Goal: Information Seeking & Learning: Learn about a topic

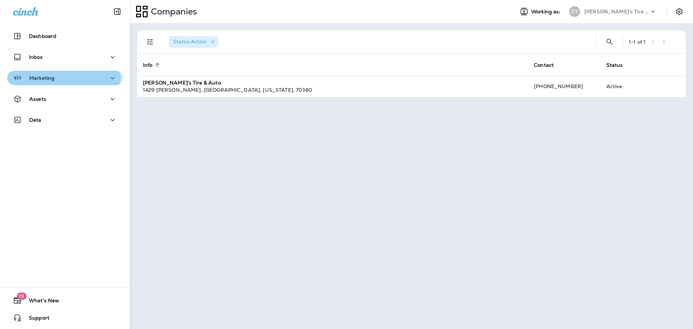
click at [35, 75] on p "Marketing" at bounding box center [41, 78] width 25 height 6
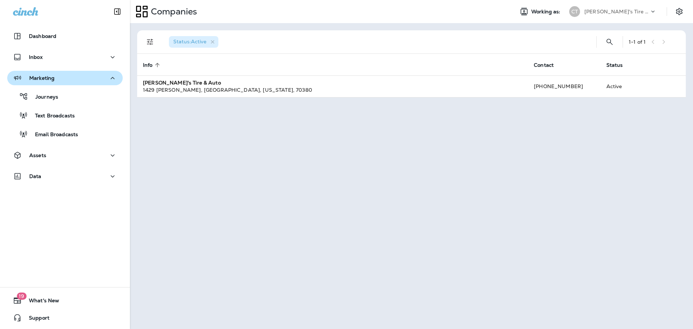
click at [60, 75] on div "Marketing" at bounding box center [65, 78] width 104 height 9
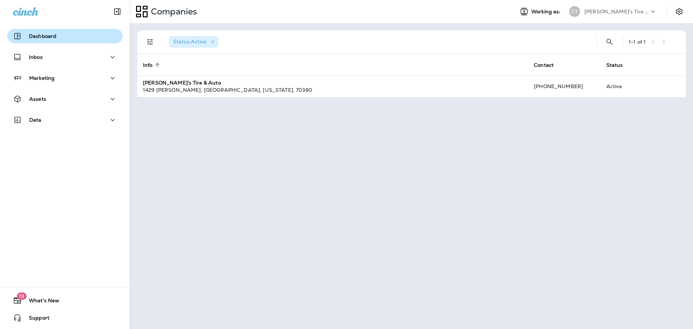
click at [59, 40] on div "Dashboard" at bounding box center [65, 36] width 104 height 9
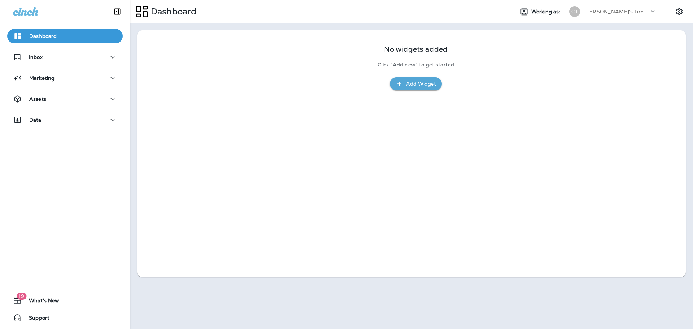
click at [541, 113] on div "No widgets added Click "Add new" to get started Add Widget" at bounding box center [411, 153] width 549 height 247
click at [42, 33] on p "Dashboard" at bounding box center [42, 36] width 27 height 6
click at [72, 79] on div "Marketing" at bounding box center [65, 78] width 104 height 9
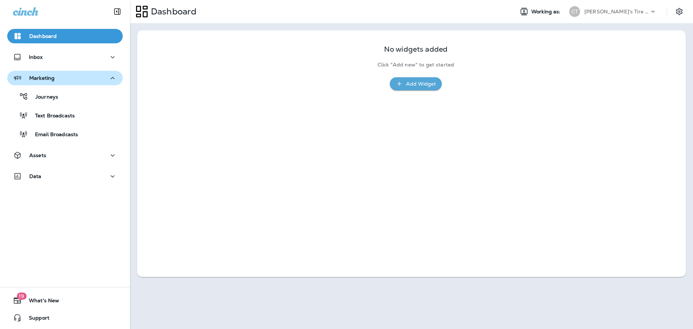
click at [55, 79] on div "Marketing" at bounding box center [65, 78] width 104 height 9
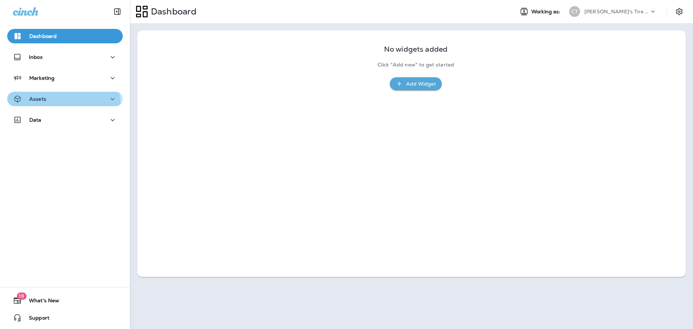
click at [51, 104] on button "Assets" at bounding box center [65, 99] width 116 height 14
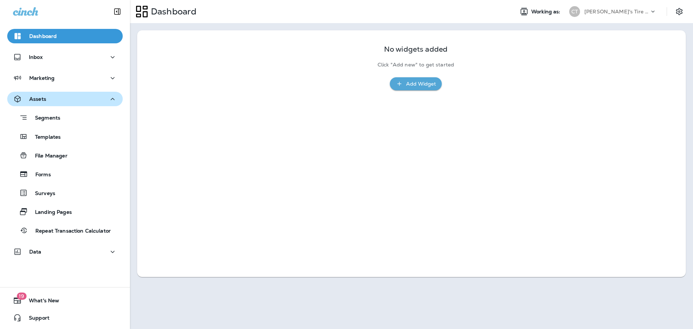
click at [51, 104] on button "Assets" at bounding box center [65, 99] width 116 height 14
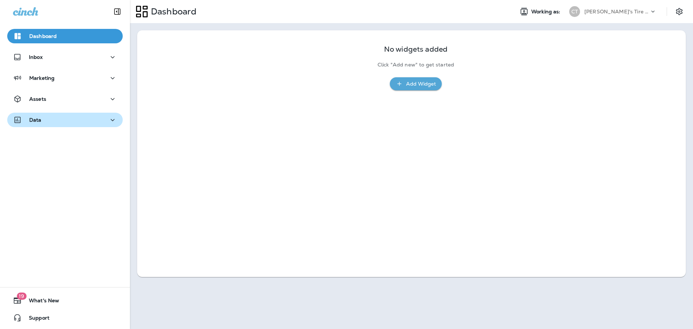
click at [45, 123] on div "Data" at bounding box center [65, 120] width 104 height 9
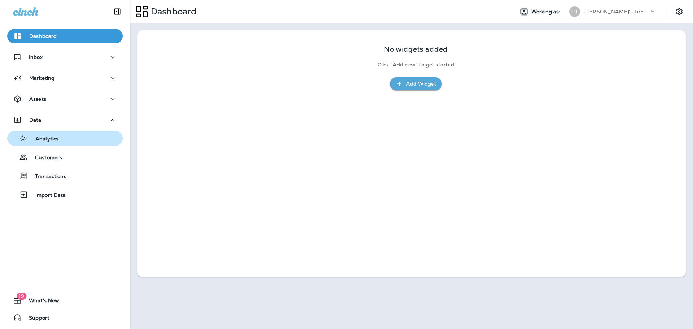
click at [47, 139] on p "Analytics" at bounding box center [43, 139] width 30 height 7
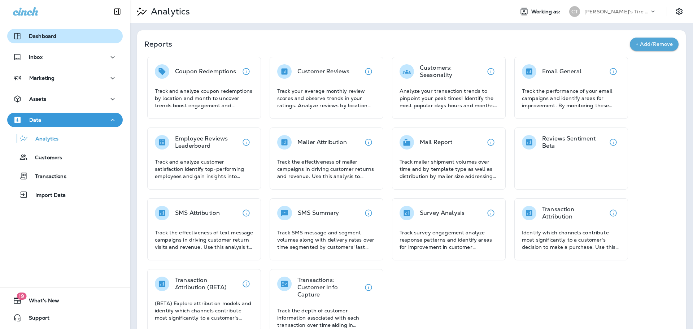
click at [49, 36] on p "Dashboard" at bounding box center [42, 36] width 27 height 6
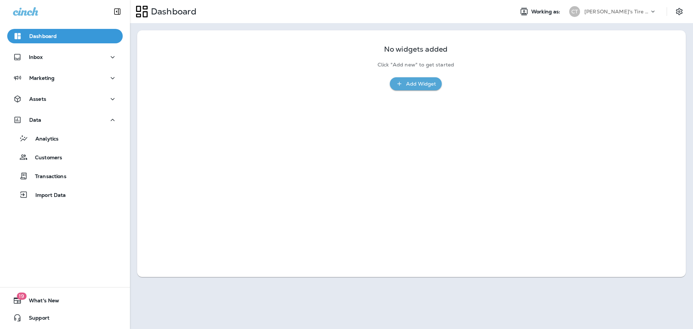
click at [148, 16] on use at bounding box center [142, 12] width 12 height 12
click at [27, 10] on icon at bounding box center [25, 11] width 25 height 9
click at [25, 14] on icon at bounding box center [25, 11] width 25 height 8
click at [116, 11] on icon "Collapse Sidebar" at bounding box center [117, 11] width 9 height 9
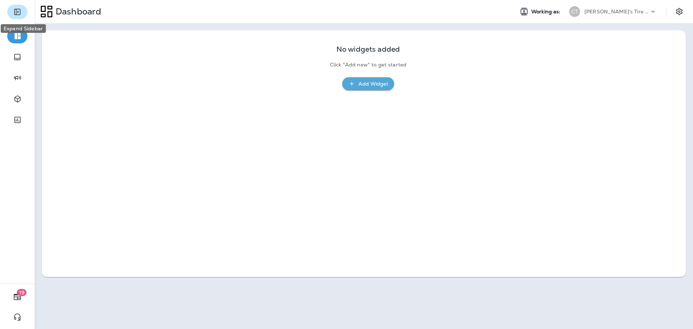
click at [17, 13] on icon "Expand Sidebar" at bounding box center [17, 12] width 9 height 9
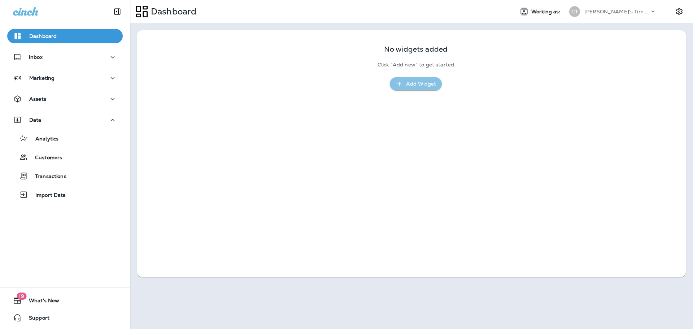
click at [424, 87] on div "Add Widget" at bounding box center [421, 83] width 30 height 9
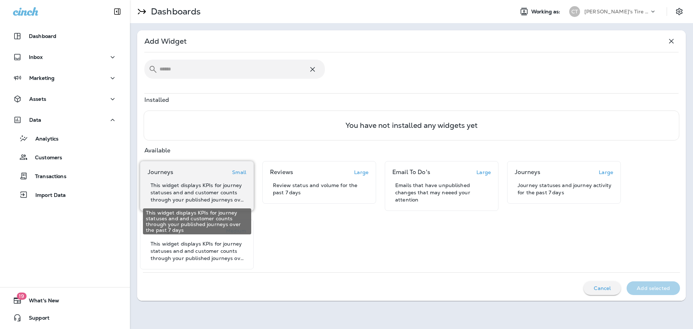
click at [210, 188] on p "This widget displays KPIs for journey statuses and and customer counts through …" at bounding box center [199, 193] width 96 height 22
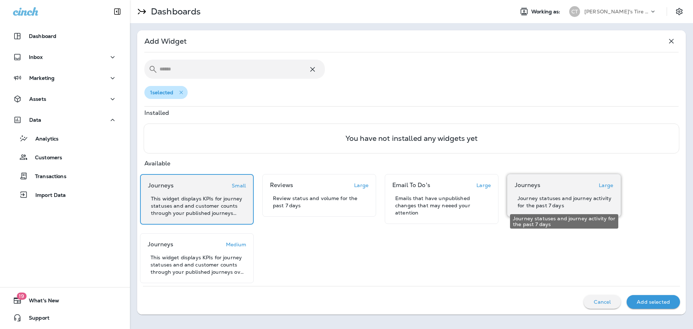
click at [558, 197] on p "Journey statuses and journey activity for the past 7 days" at bounding box center [566, 202] width 96 height 14
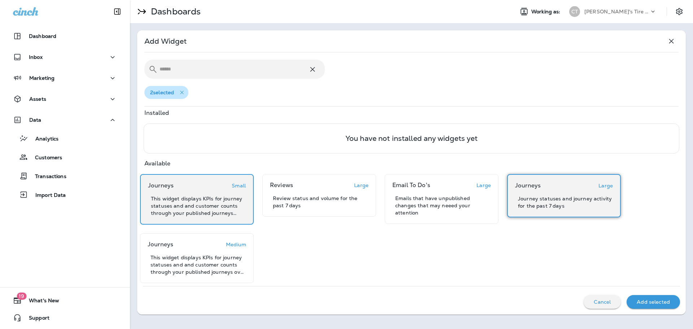
click at [609, 187] on p "Large" at bounding box center [605, 186] width 14 height 6
click at [585, 203] on p "Journey statuses and journey activity for the past 7 days" at bounding box center [566, 202] width 96 height 14
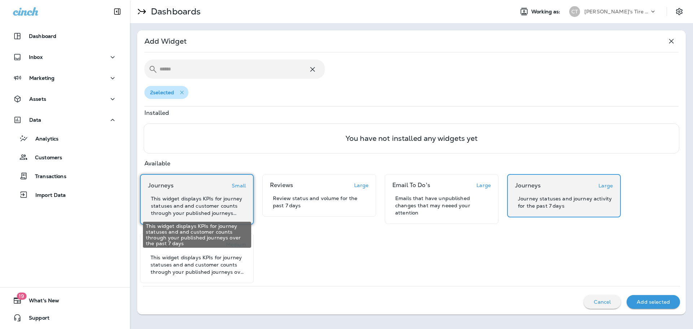
click at [194, 211] on p "This widget displays KPIs for journey statuses and and customer counts through …" at bounding box center [198, 206] width 95 height 22
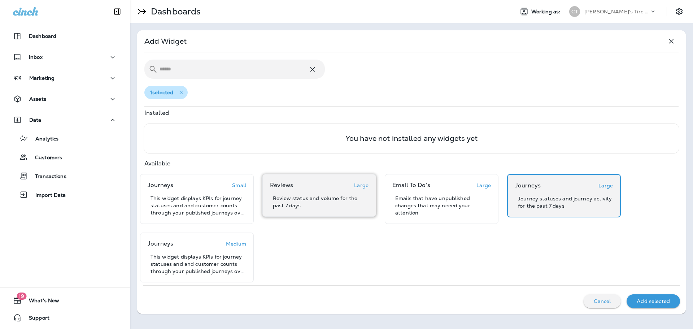
click at [311, 190] on div "Reviews Large Review status and volume for the past 7 days" at bounding box center [319, 195] width 99 height 27
click at [648, 297] on div "Add selected" at bounding box center [653, 300] width 42 height 9
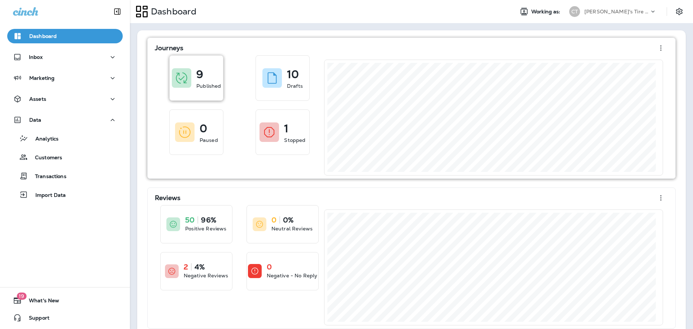
click at [202, 94] on div "9 Published" at bounding box center [196, 78] width 53 height 45
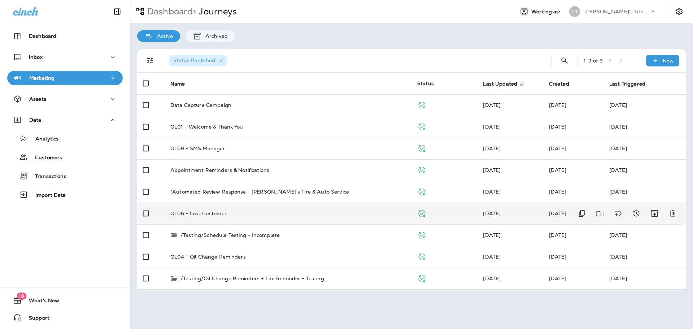
click at [218, 213] on p "QL06 - Lost Customer" at bounding box center [198, 213] width 56 height 6
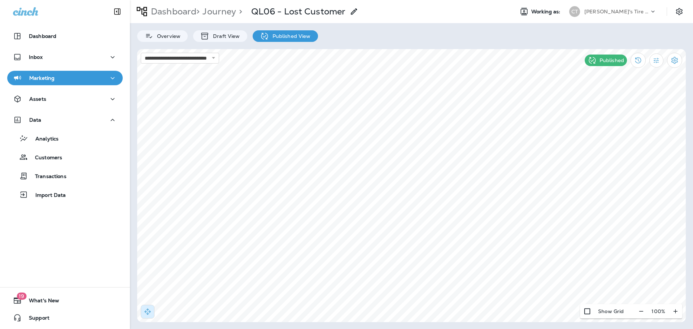
select select "*******"
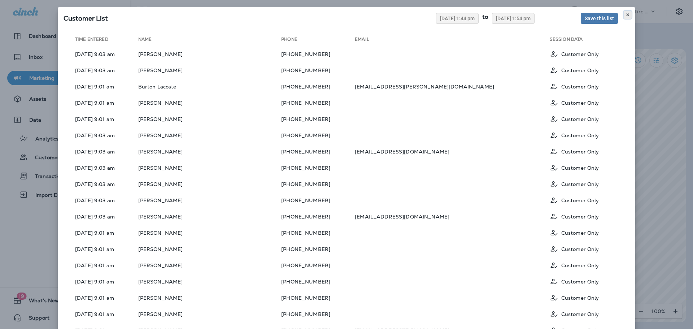
click at [626, 15] on use at bounding box center [627, 14] width 3 height 3
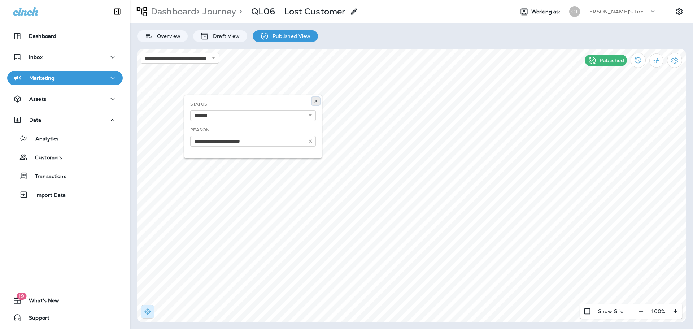
click at [317, 101] on icon at bounding box center [316, 101] width 4 height 4
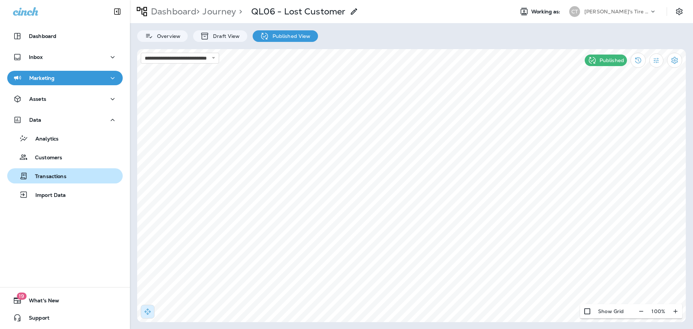
click at [55, 177] on p "Transactions" at bounding box center [47, 176] width 39 height 7
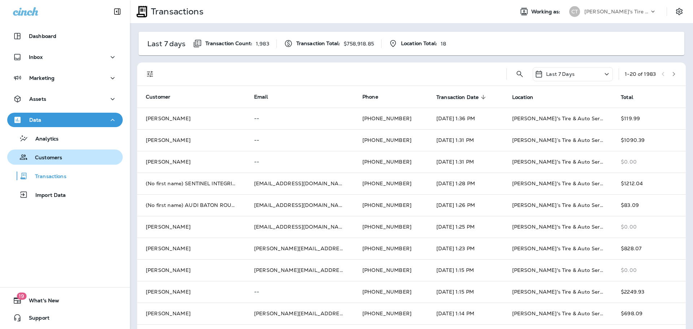
click at [53, 157] on p "Customers" at bounding box center [45, 157] width 34 height 7
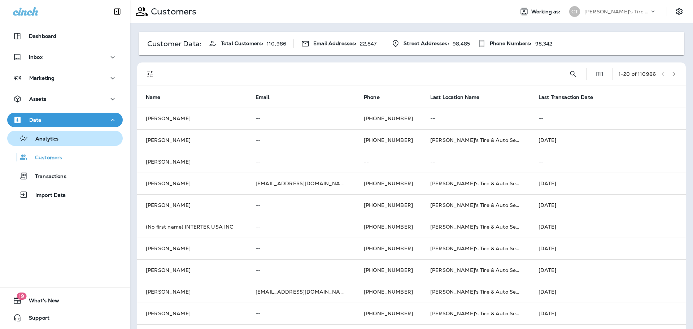
click at [55, 132] on button "Analytics" at bounding box center [65, 138] width 116 height 15
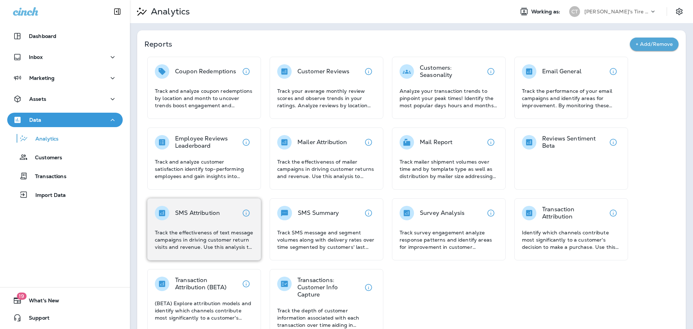
scroll to position [17, 0]
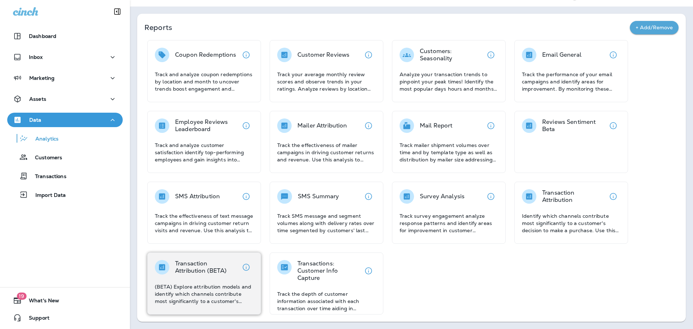
click at [196, 281] on div "Transaction Attribution (BETA) (BETA) Explore attribution models and identify w…" at bounding box center [204, 282] width 99 height 45
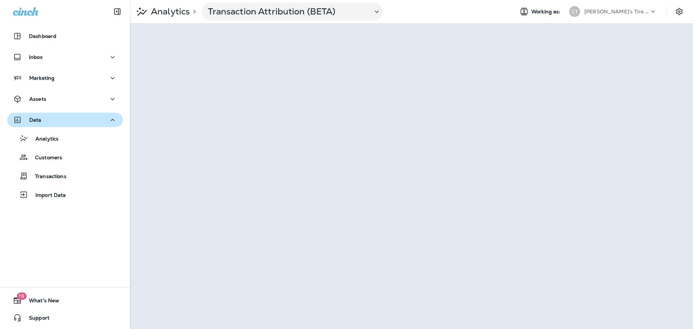
click at [51, 119] on div "Data" at bounding box center [65, 120] width 104 height 9
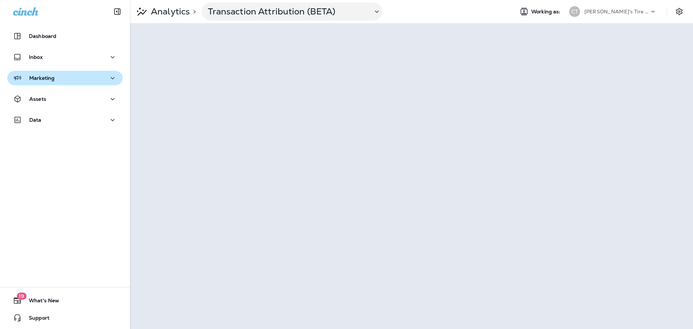
click at [50, 74] on div "Marketing" at bounding box center [34, 78] width 42 height 9
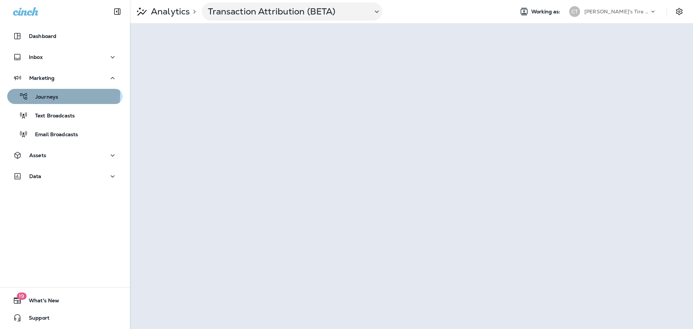
click at [46, 95] on p "Journeys" at bounding box center [43, 97] width 30 height 7
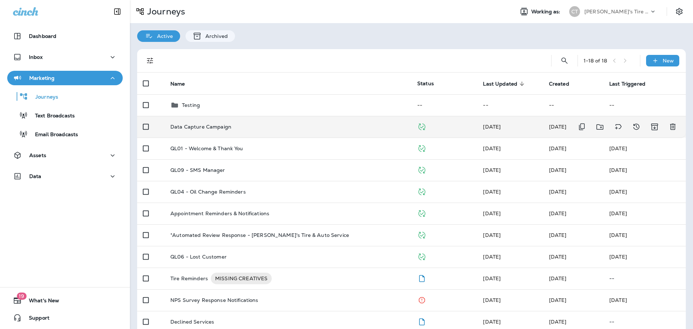
click at [231, 128] on div "Data Capture Campaign" at bounding box center [287, 127] width 235 height 6
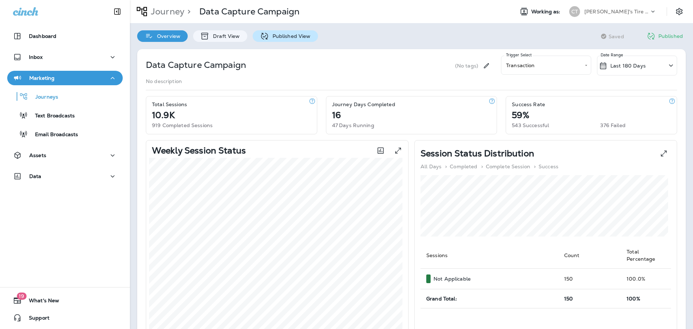
click at [287, 34] on p "Published View" at bounding box center [290, 36] width 42 height 6
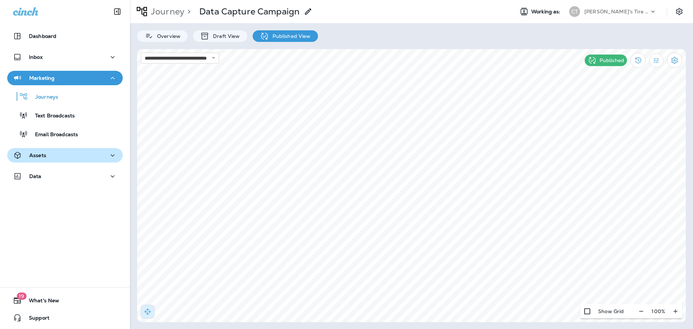
click at [54, 159] on div "Assets" at bounding box center [65, 155] width 104 height 9
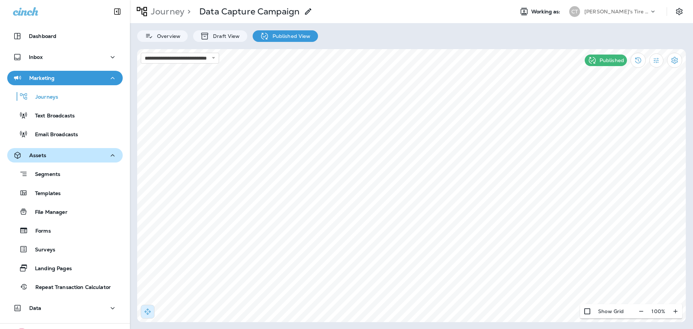
click at [54, 159] on div "Assets" at bounding box center [65, 155] width 104 height 9
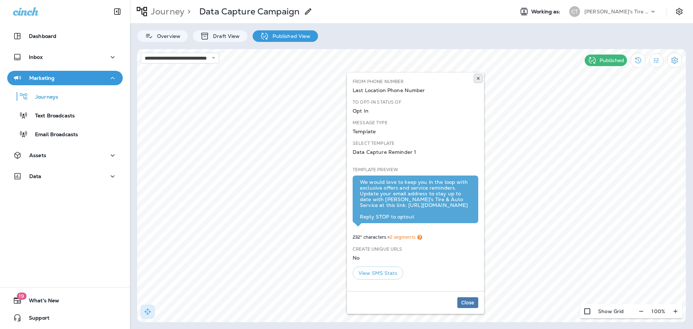
click at [479, 78] on use at bounding box center [478, 78] width 3 height 3
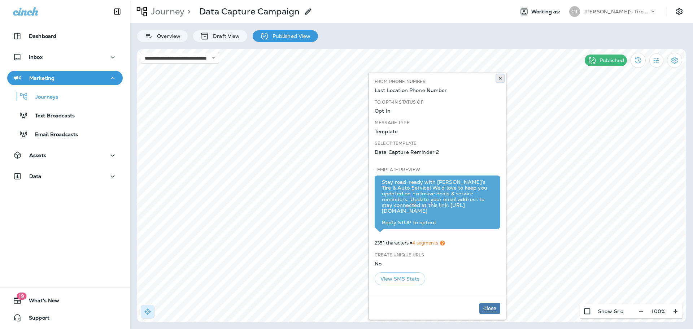
click at [501, 77] on icon at bounding box center [500, 78] width 4 height 4
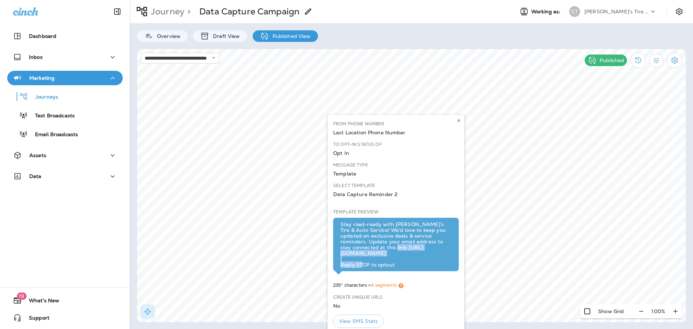
drag, startPoint x: 436, startPoint y: 247, endPoint x: 353, endPoint y: 250, distance: 83.4
click at [353, 250] on div "Stay road-ready with [PERSON_NAME]’s Tire & Auto Service! We’d love to keep you…" at bounding box center [395, 244] width 111 height 46
copy div "[URL][DOMAIN_NAME]"
click at [459, 121] on icon at bounding box center [459, 120] width 4 height 4
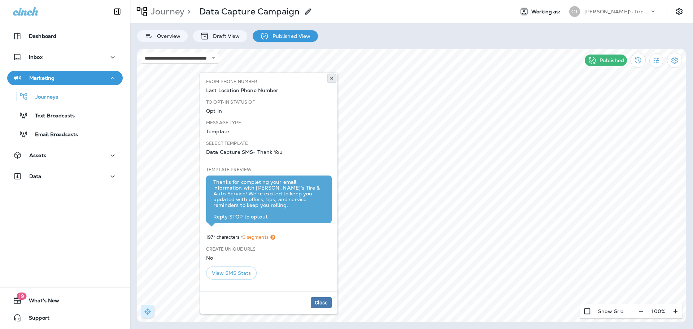
click at [332, 78] on icon at bounding box center [332, 78] width 4 height 4
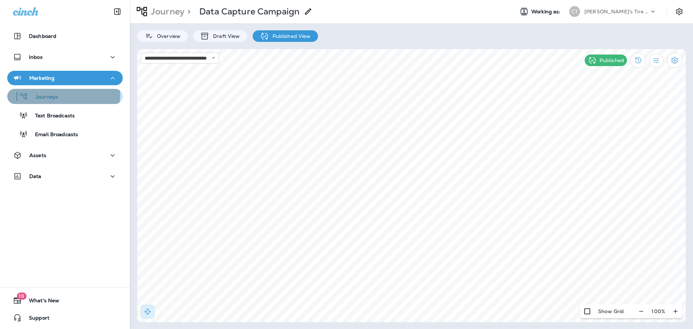
click at [54, 94] on p "Journeys" at bounding box center [43, 97] width 30 height 7
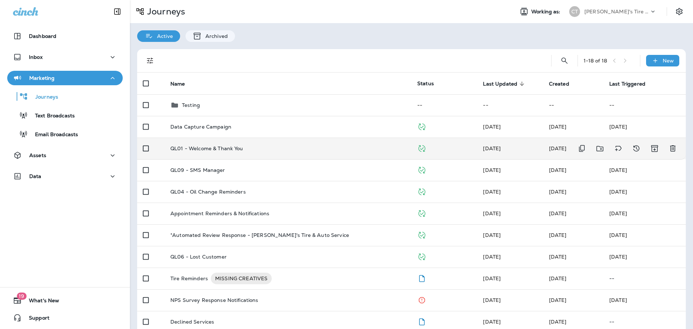
click at [263, 146] on div "QL01 - Welcome & Thank You" at bounding box center [287, 148] width 235 height 6
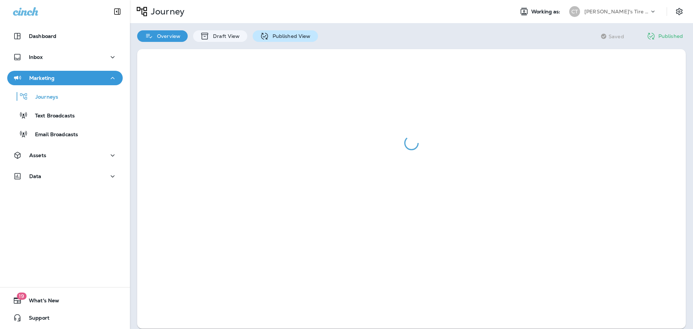
click at [278, 34] on p "Published View" at bounding box center [290, 36] width 42 height 6
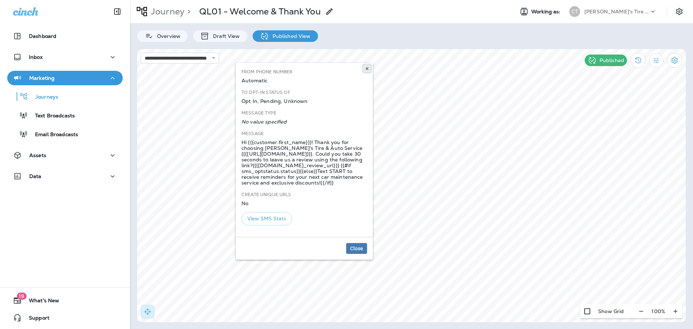
click at [367, 67] on icon at bounding box center [367, 68] width 4 height 4
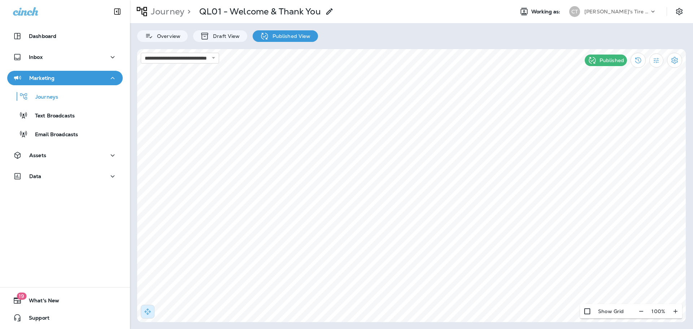
click at [693, 127] on html "**********" at bounding box center [346, 63] width 693 height 127
click at [73, 94] on div "Journeys" at bounding box center [65, 96] width 110 height 11
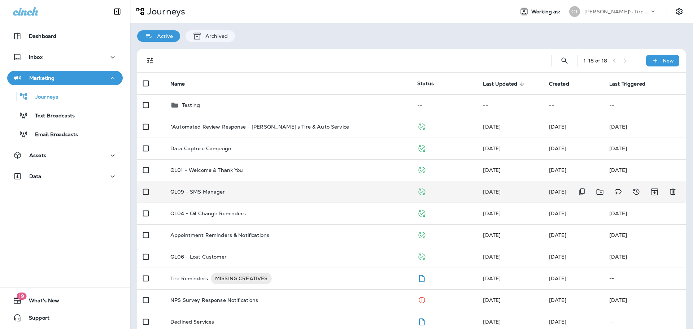
click at [281, 191] on div "QL09 - SMS Manager" at bounding box center [287, 192] width 235 height 6
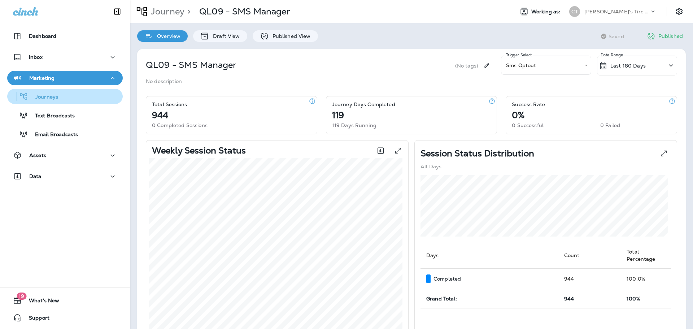
click at [58, 96] on div "Journeys" at bounding box center [65, 96] width 110 height 11
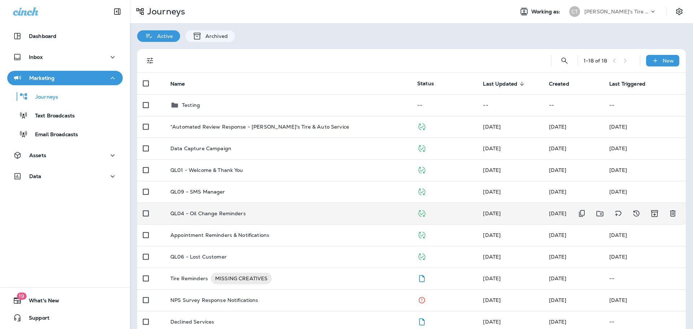
click at [255, 215] on div "QL04 - Oil Change Reminders" at bounding box center [287, 213] width 235 height 6
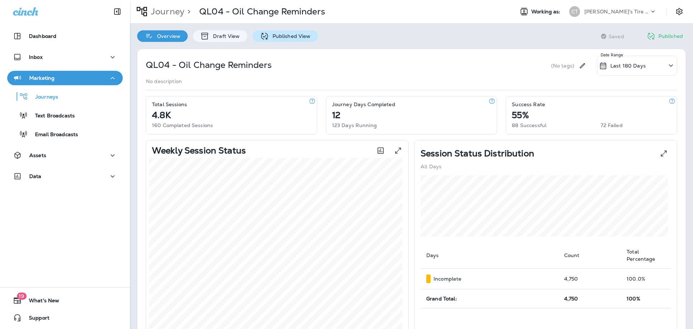
click at [288, 34] on p "Published View" at bounding box center [290, 36] width 42 height 6
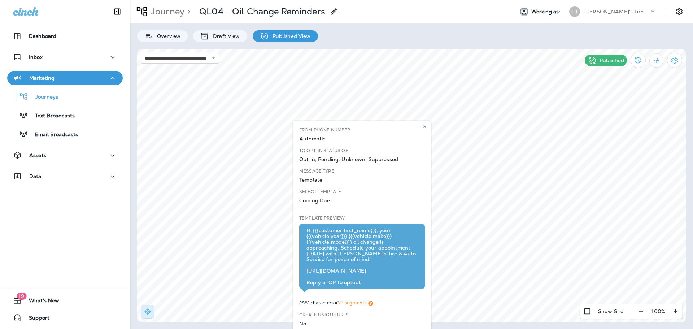
drag, startPoint x: 349, startPoint y: 276, endPoint x: 308, endPoint y: 271, distance: 41.5
click at [308, 271] on div "Hi {{{customer.first_name}}}, your {{{vehicle.year}}} {{{vehicle.make}}} {{{veh…" at bounding box center [361, 256] width 111 height 58
copy div "[URL][DOMAIN_NAME]"
